Goal: Transaction & Acquisition: Subscribe to service/newsletter

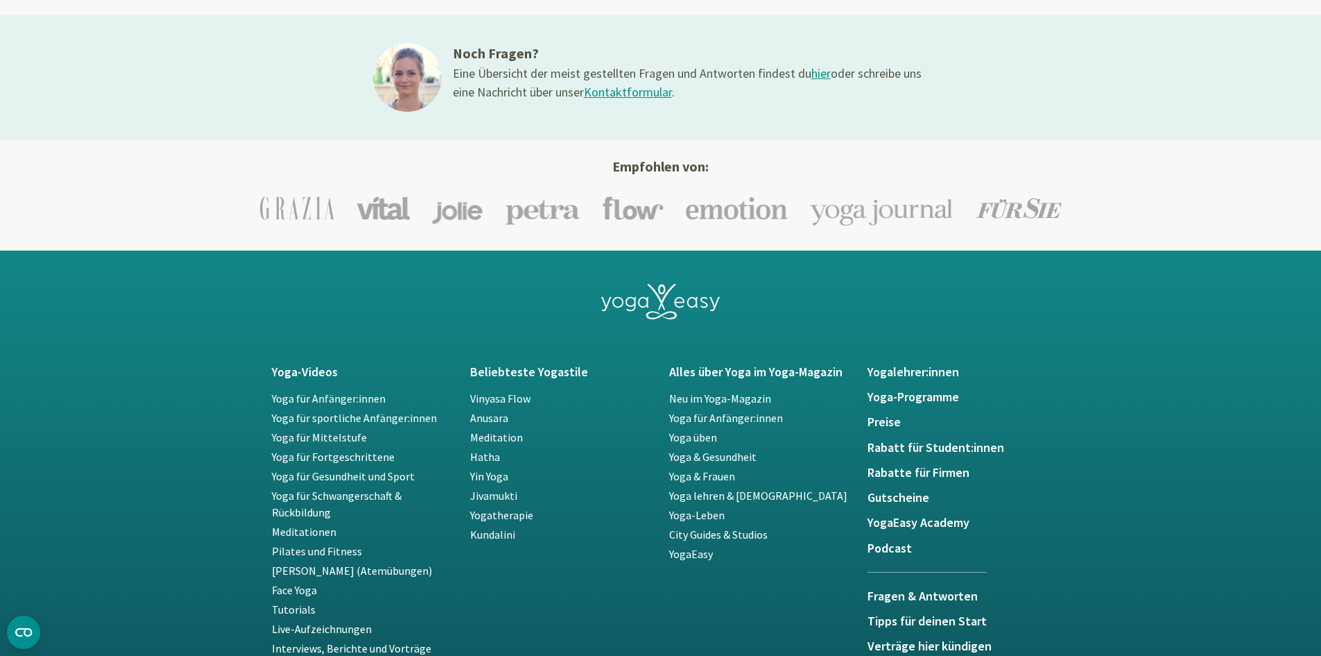
scroll to position [2289, 0]
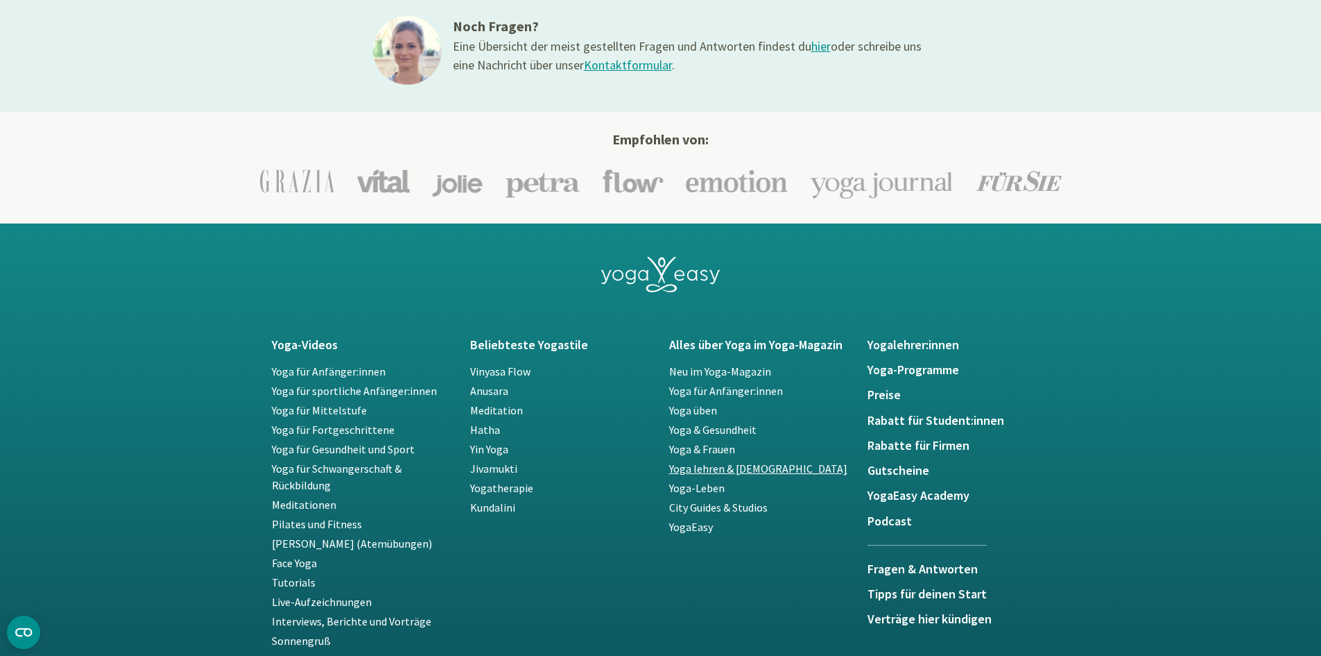
click at [775, 470] on link "Yoga lehren & [DEMOGRAPHIC_DATA]" at bounding box center [758, 468] width 178 height 14
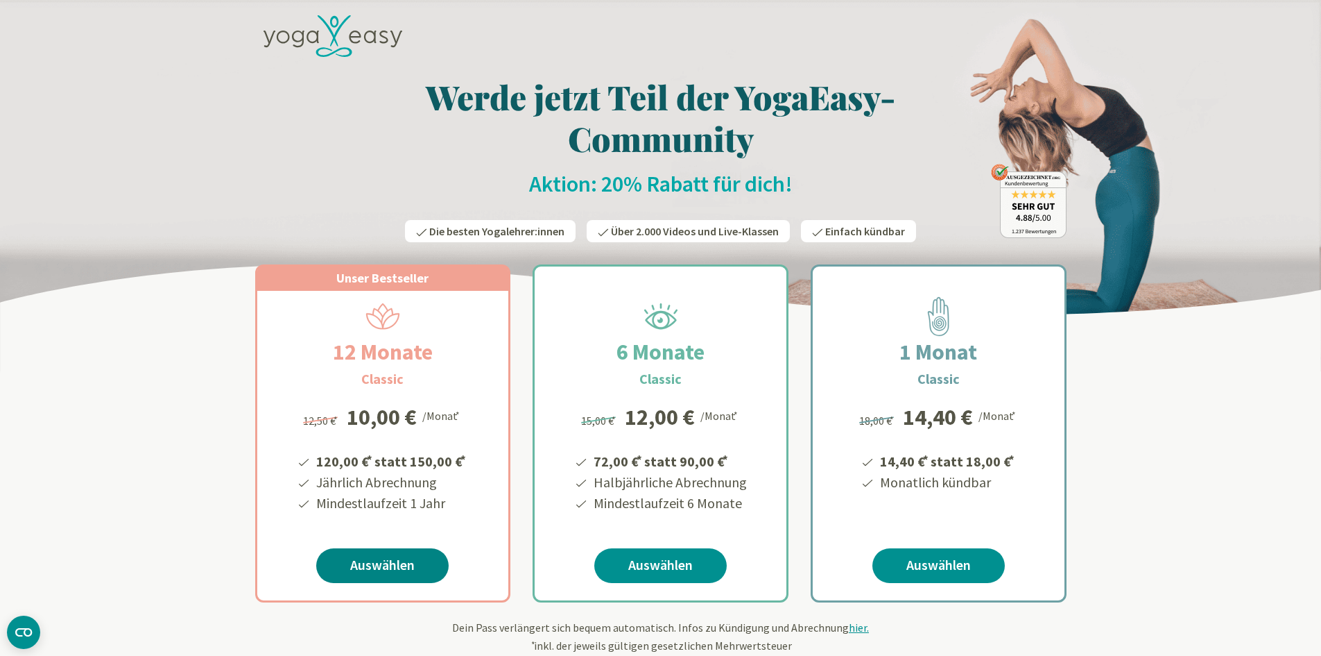
click at [388, 566] on link "Auswählen" at bounding box center [382, 565] width 132 height 35
